Goal: Task Accomplishment & Management: Use online tool/utility

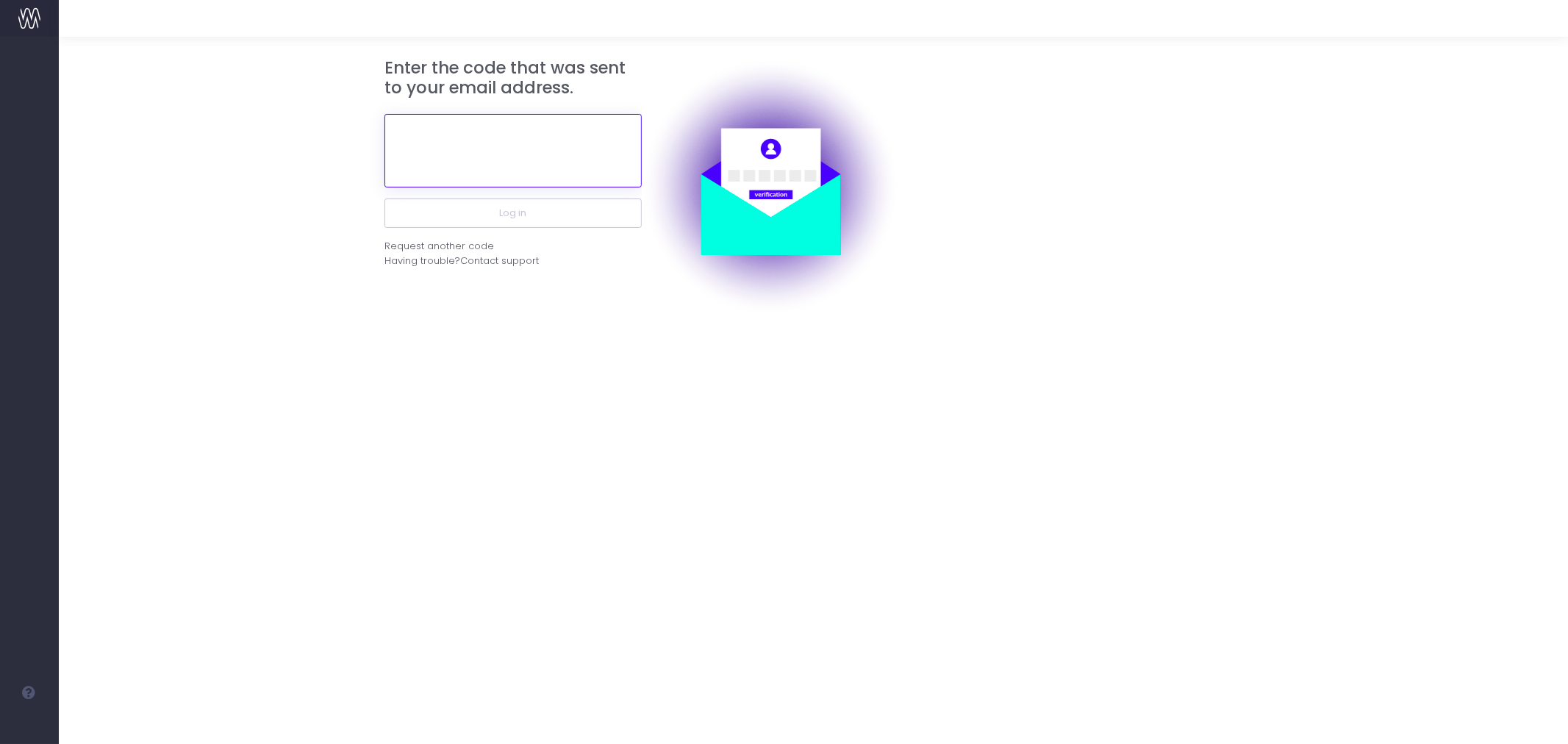
click at [501, 153] on input "text" at bounding box center [513, 151] width 257 height 74
paste input "507619"
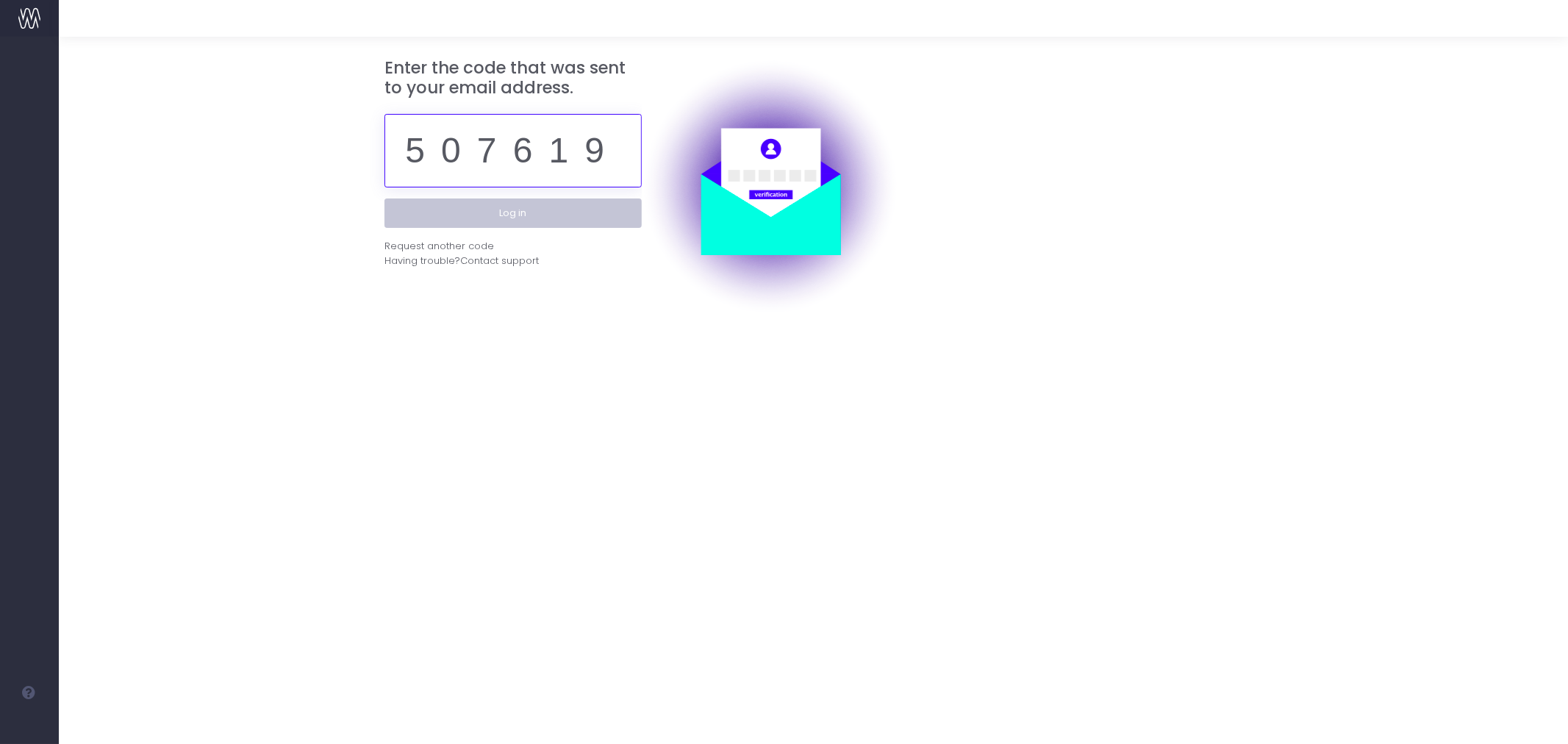
type input "507619"
click at [610, 222] on button "Log in" at bounding box center [513, 213] width 257 height 30
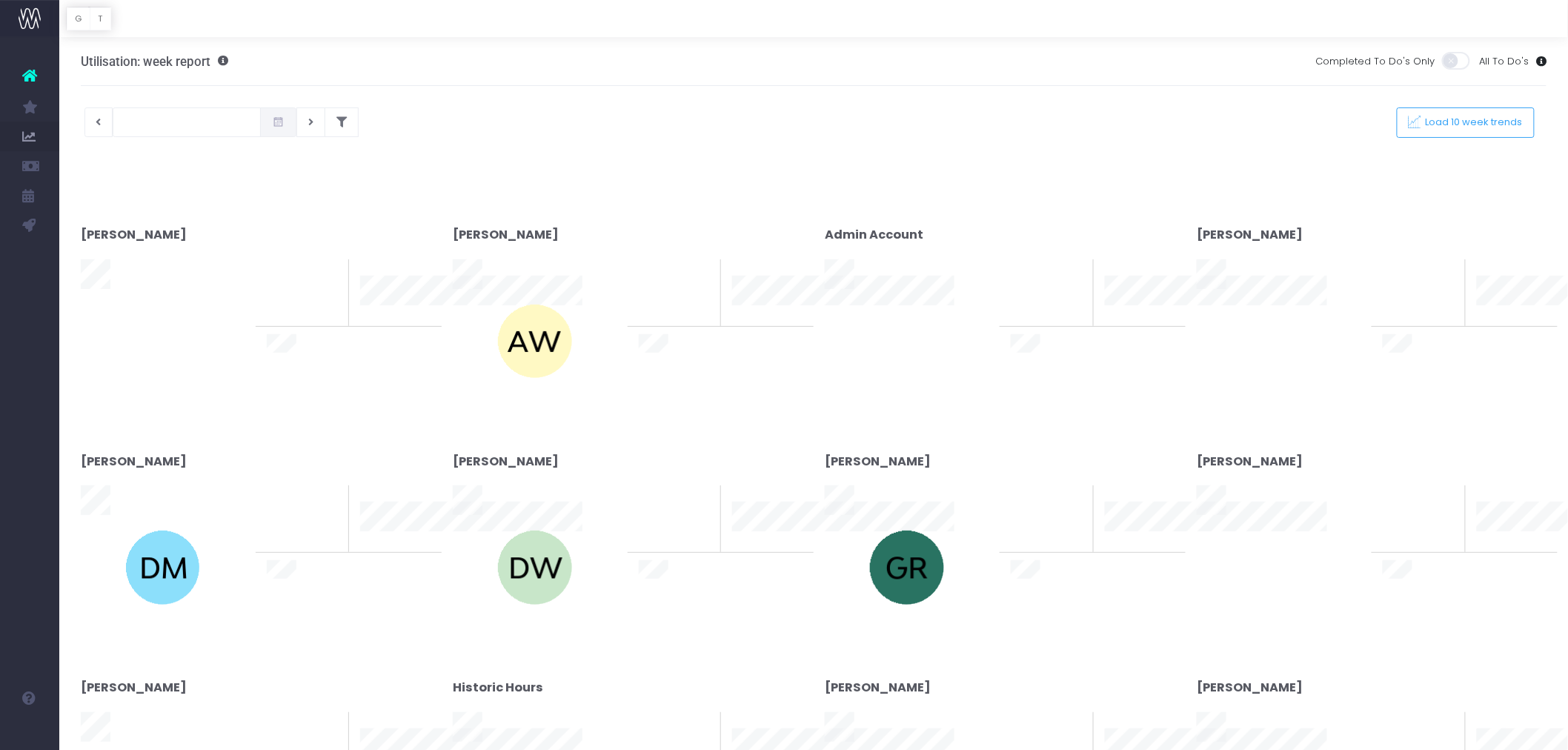
type input "[DATE]"
click at [337, 126] on div at bounding box center [784, 375] width 1568 height 750
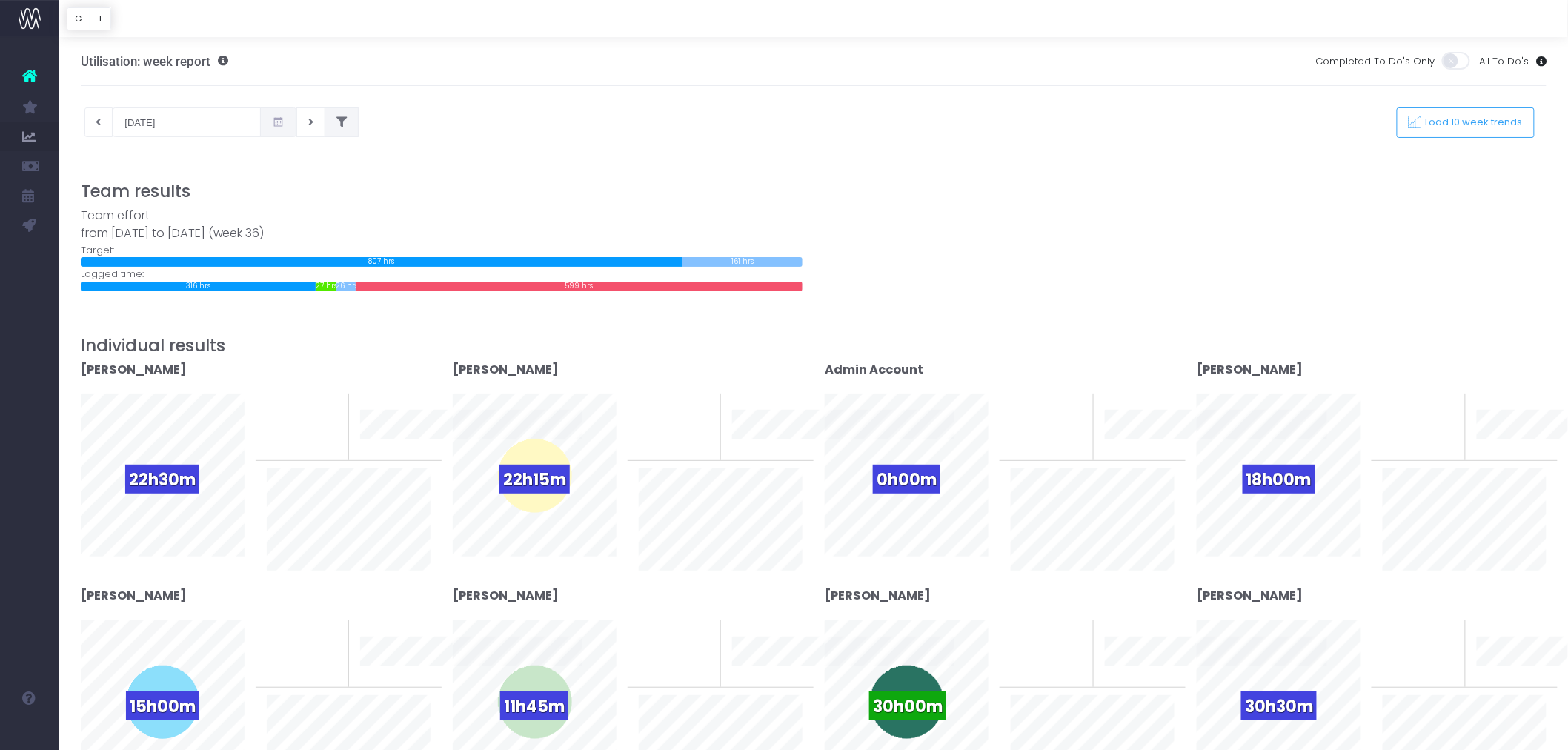
click at [342, 124] on button at bounding box center [341, 122] width 34 height 30
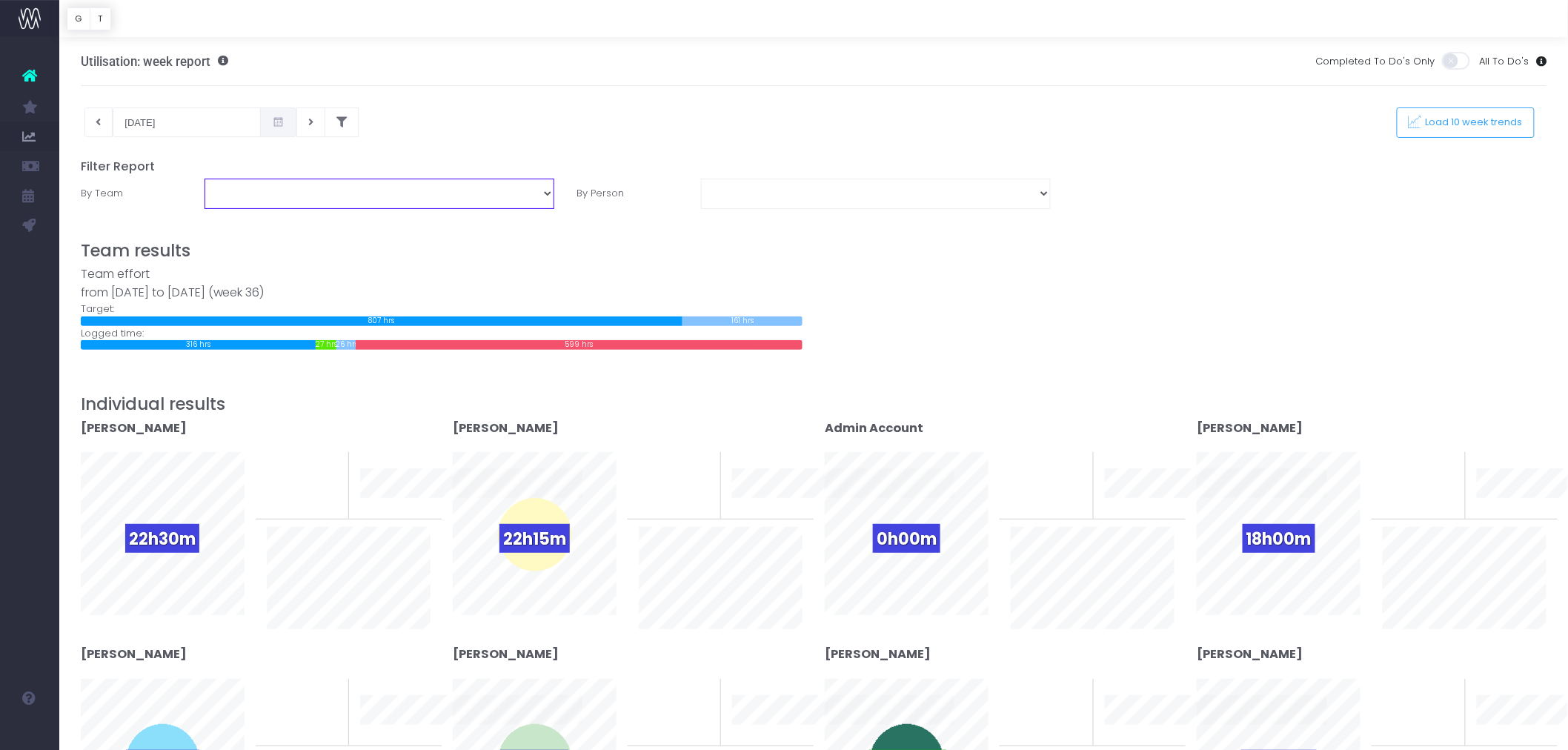
click at [495, 187] on select "Assessment Energy Management SCS Zero Carbon" at bounding box center [378, 193] width 349 height 30
select select "Energy"
click at [204, 178] on select "Assessment Energy Management SCS Zero Carbon" at bounding box center [378, 193] width 349 height 30
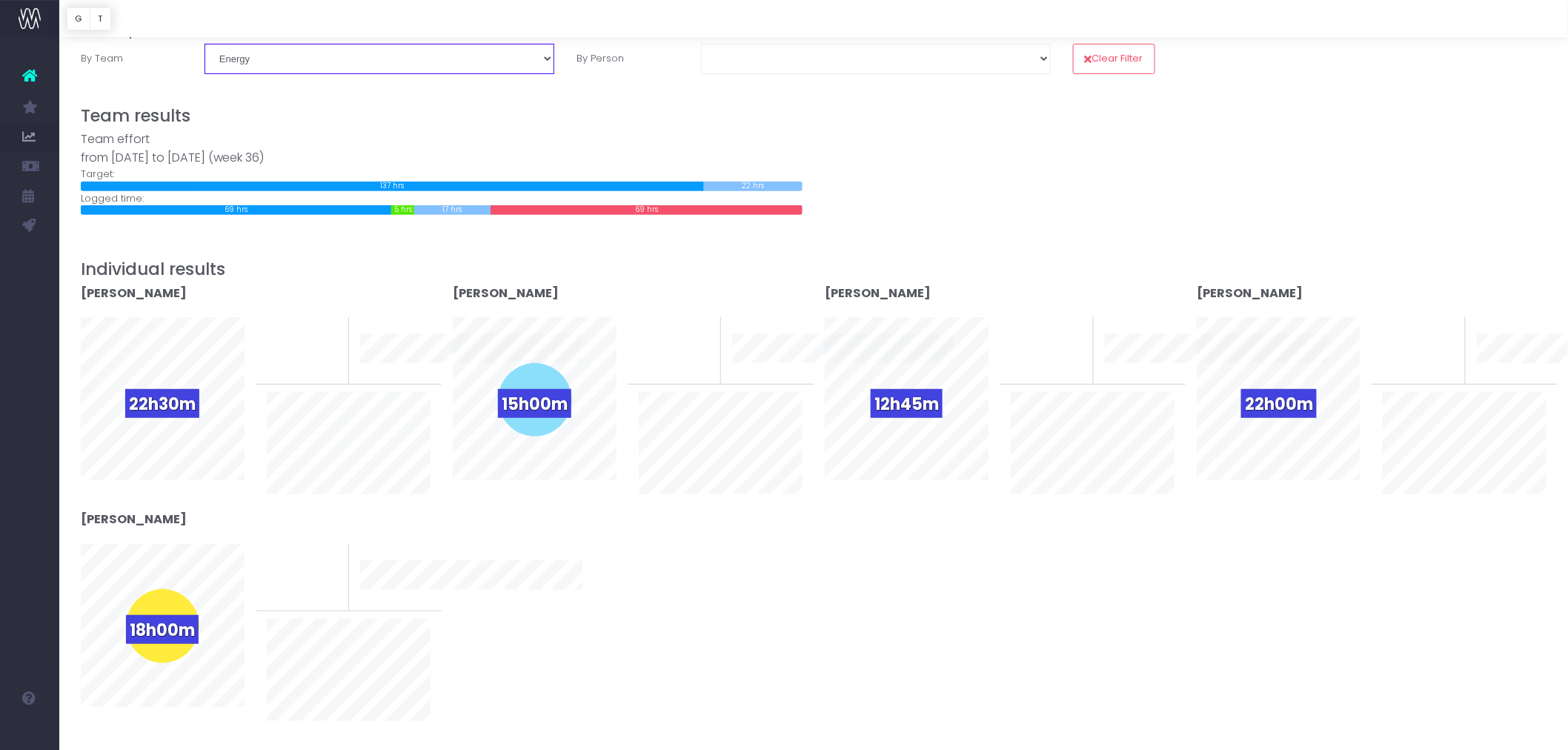
scroll to position [165, 0]
